Goal: Task Accomplishment & Management: Complete application form

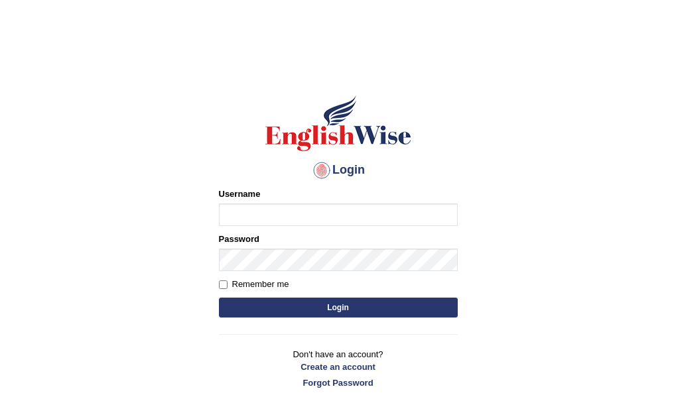
click at [224, 218] on input "Username" at bounding box center [338, 215] width 239 height 23
type input "vergilio"
click at [245, 240] on label "Password" at bounding box center [239, 239] width 40 height 13
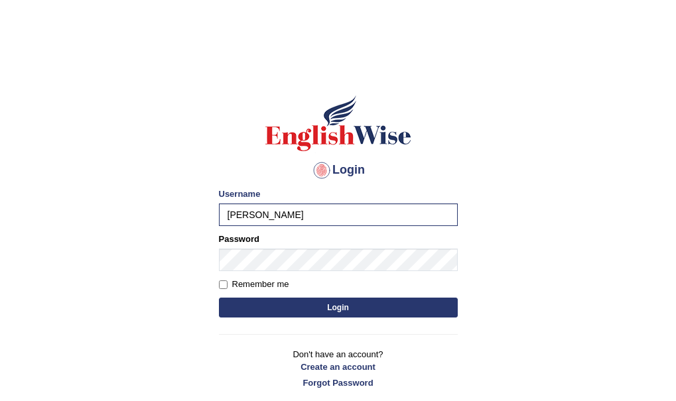
click at [334, 307] on button "Login" at bounding box center [338, 308] width 239 height 20
